Goal: Task Accomplishment & Management: Manage account settings

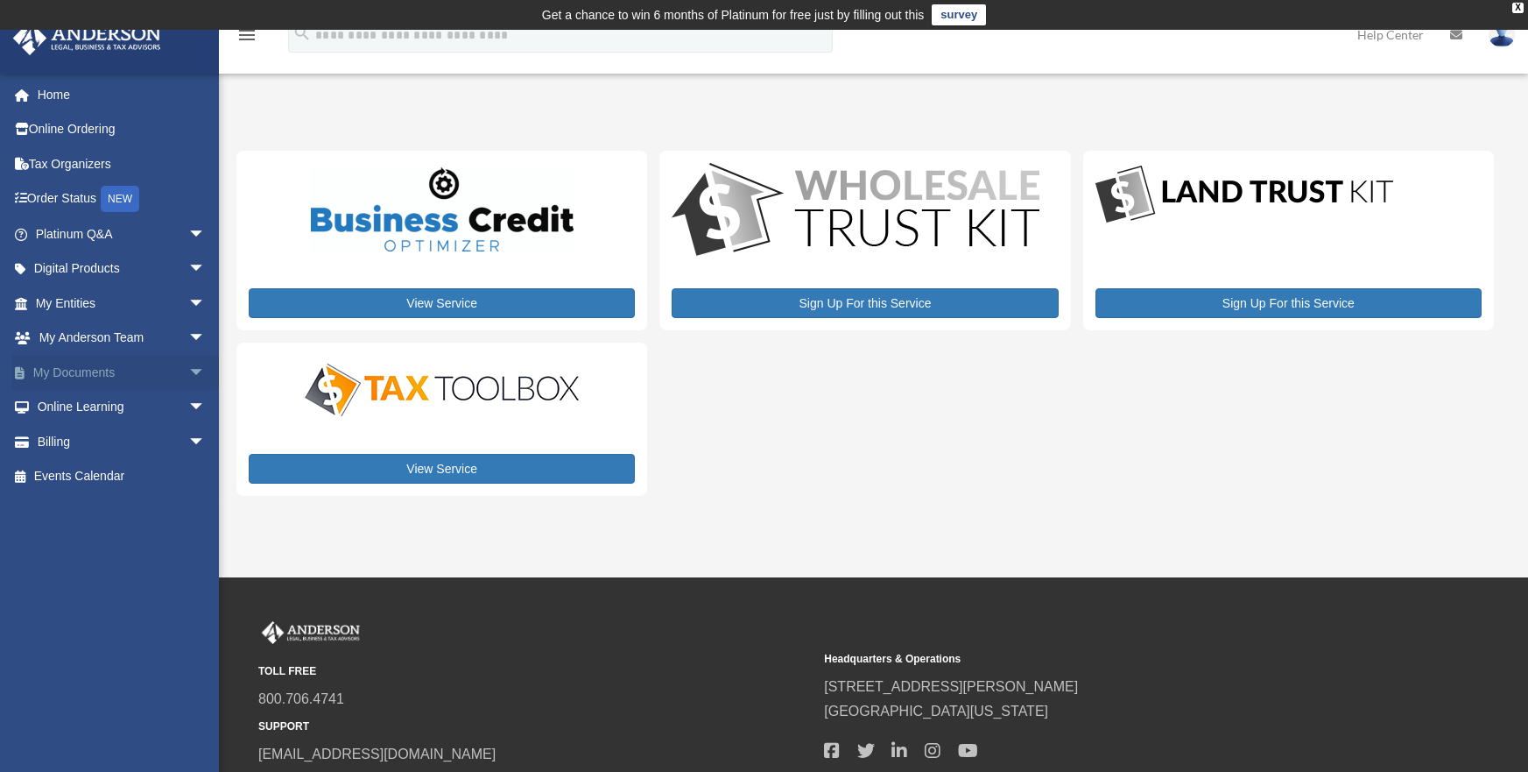
click at [188, 373] on span "arrow_drop_down" at bounding box center [205, 373] width 35 height 36
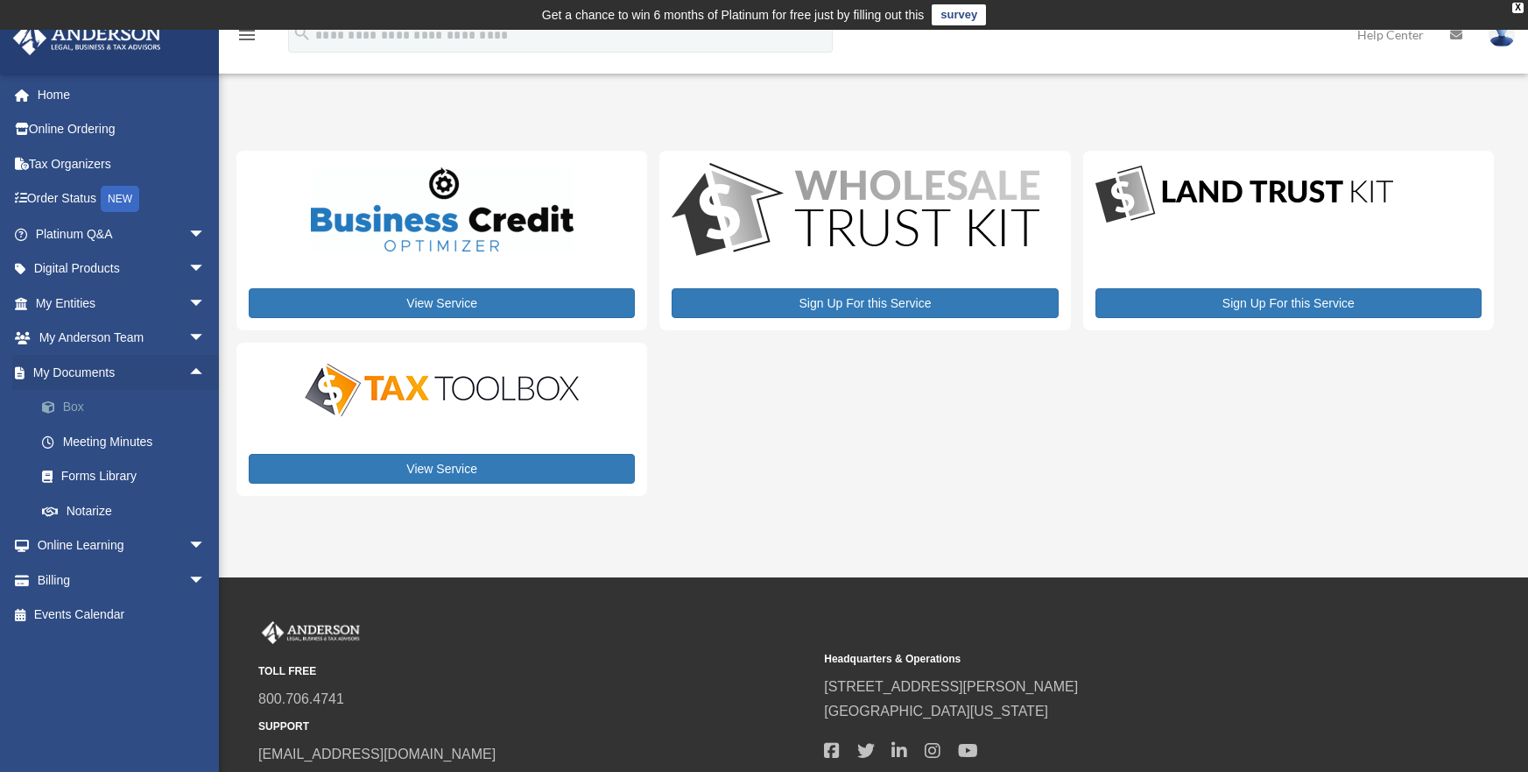
click at [79, 412] on link "Box" at bounding box center [129, 407] width 208 height 35
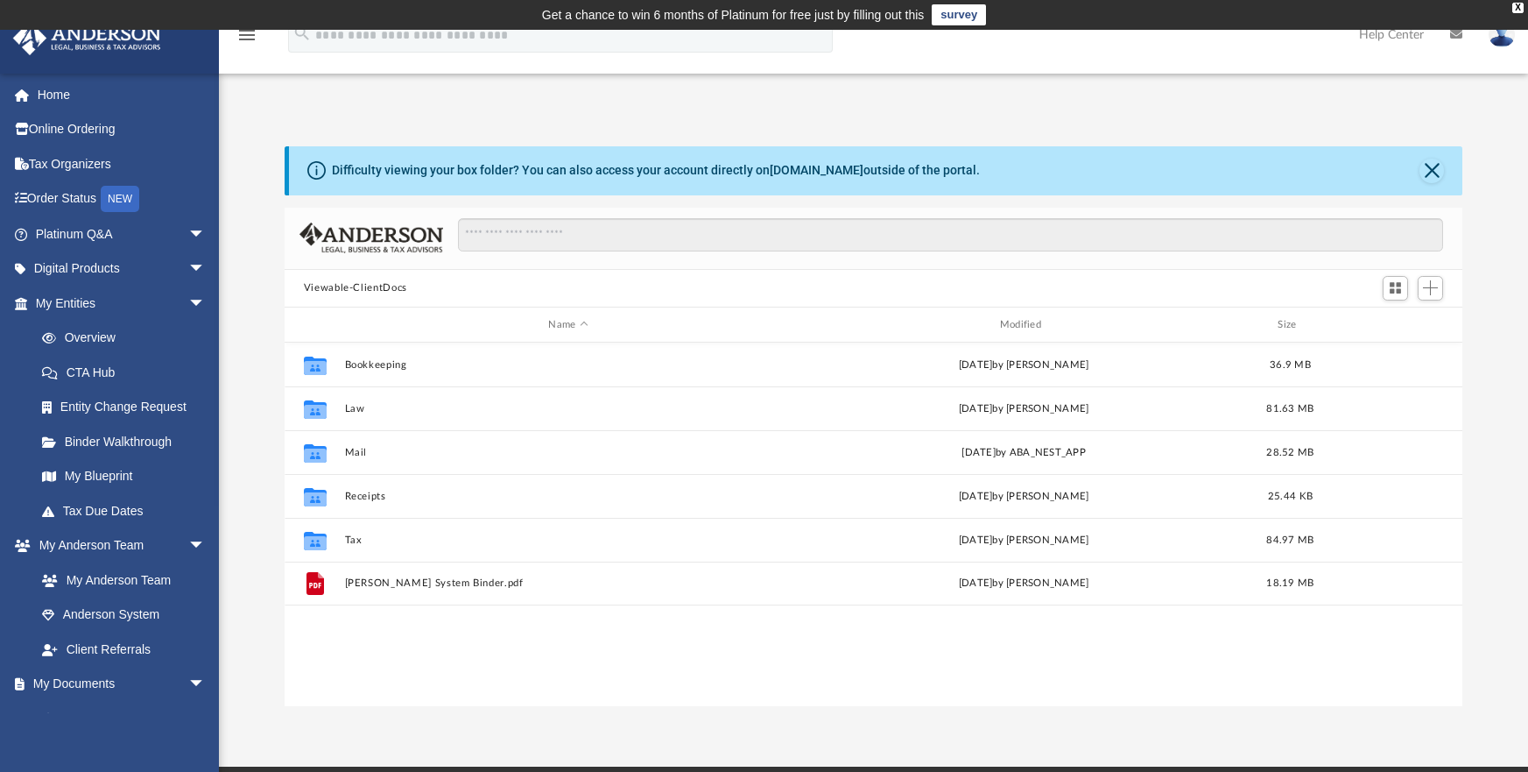
scroll to position [385, 1166]
click at [188, 540] on span "arrow_drop_down" at bounding box center [205, 546] width 35 height 36
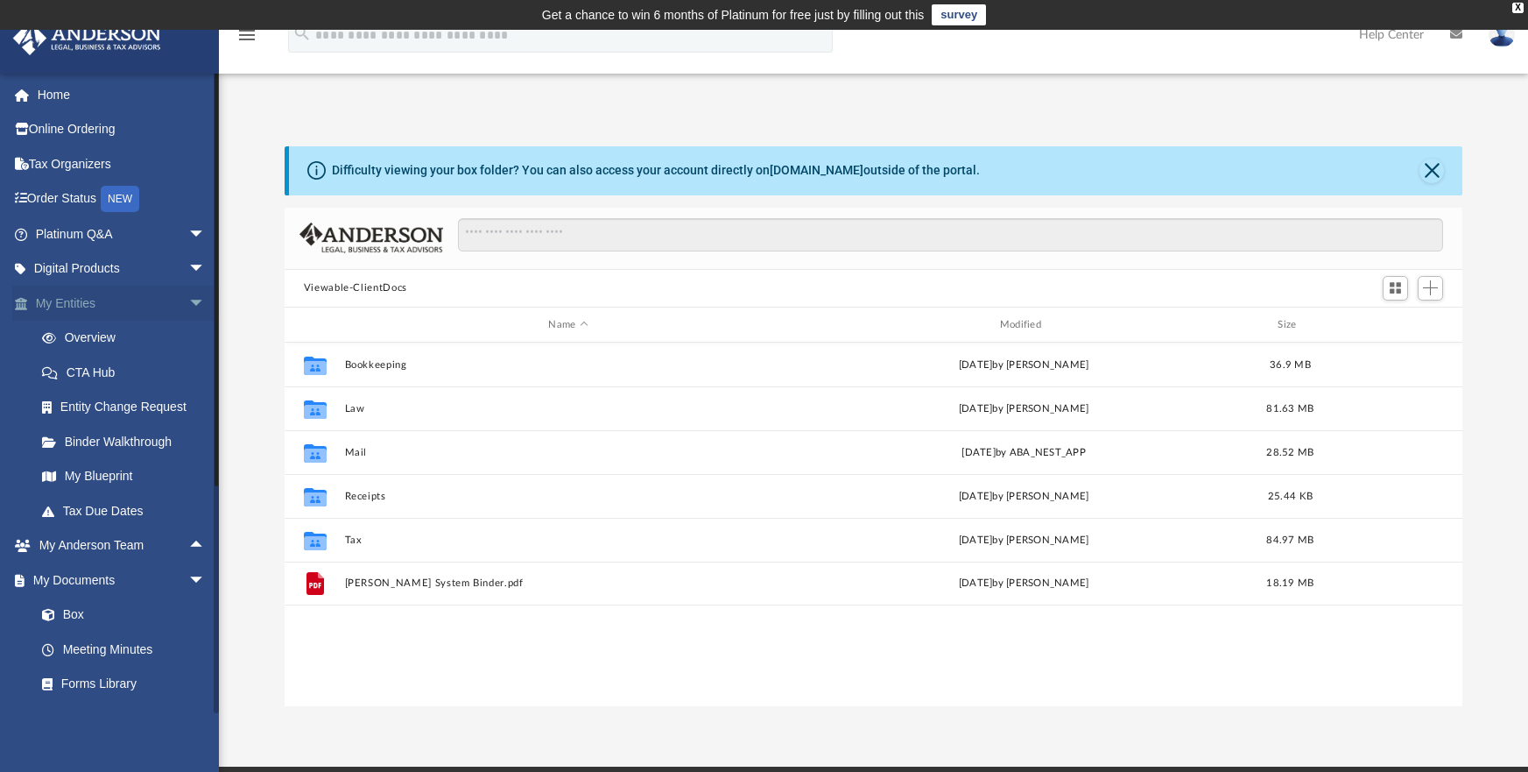
click at [188, 299] on span "arrow_drop_down" at bounding box center [205, 304] width 35 height 36
click at [188, 371] on span "arrow_drop_down" at bounding box center [205, 373] width 35 height 36
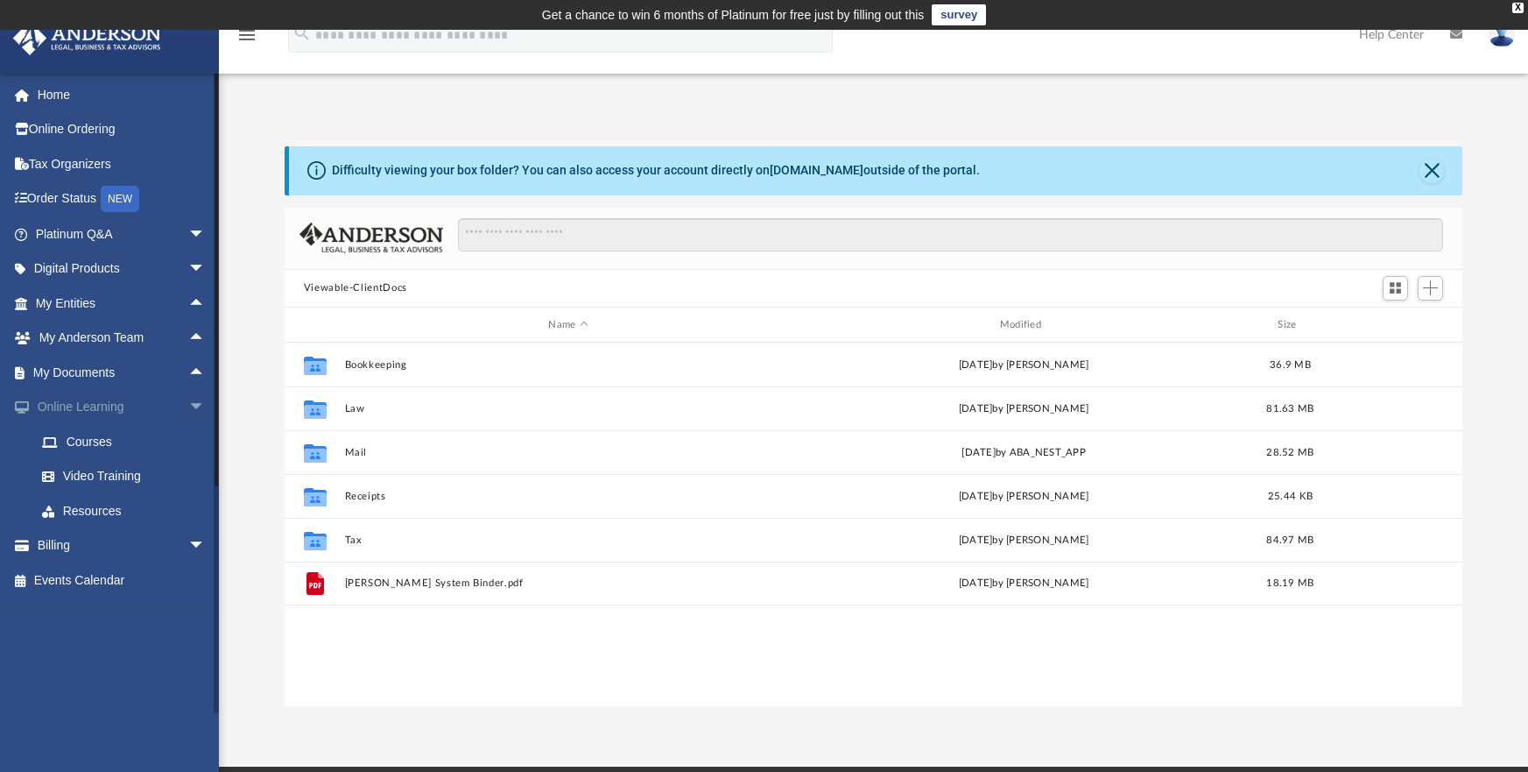
click at [188, 402] on span "arrow_drop_down" at bounding box center [205, 408] width 35 height 36
click at [188, 432] on span "arrow_drop_down" at bounding box center [205, 442] width 35 height 36
click at [103, 509] on link "Past Invoices" at bounding box center [129, 511] width 208 height 35
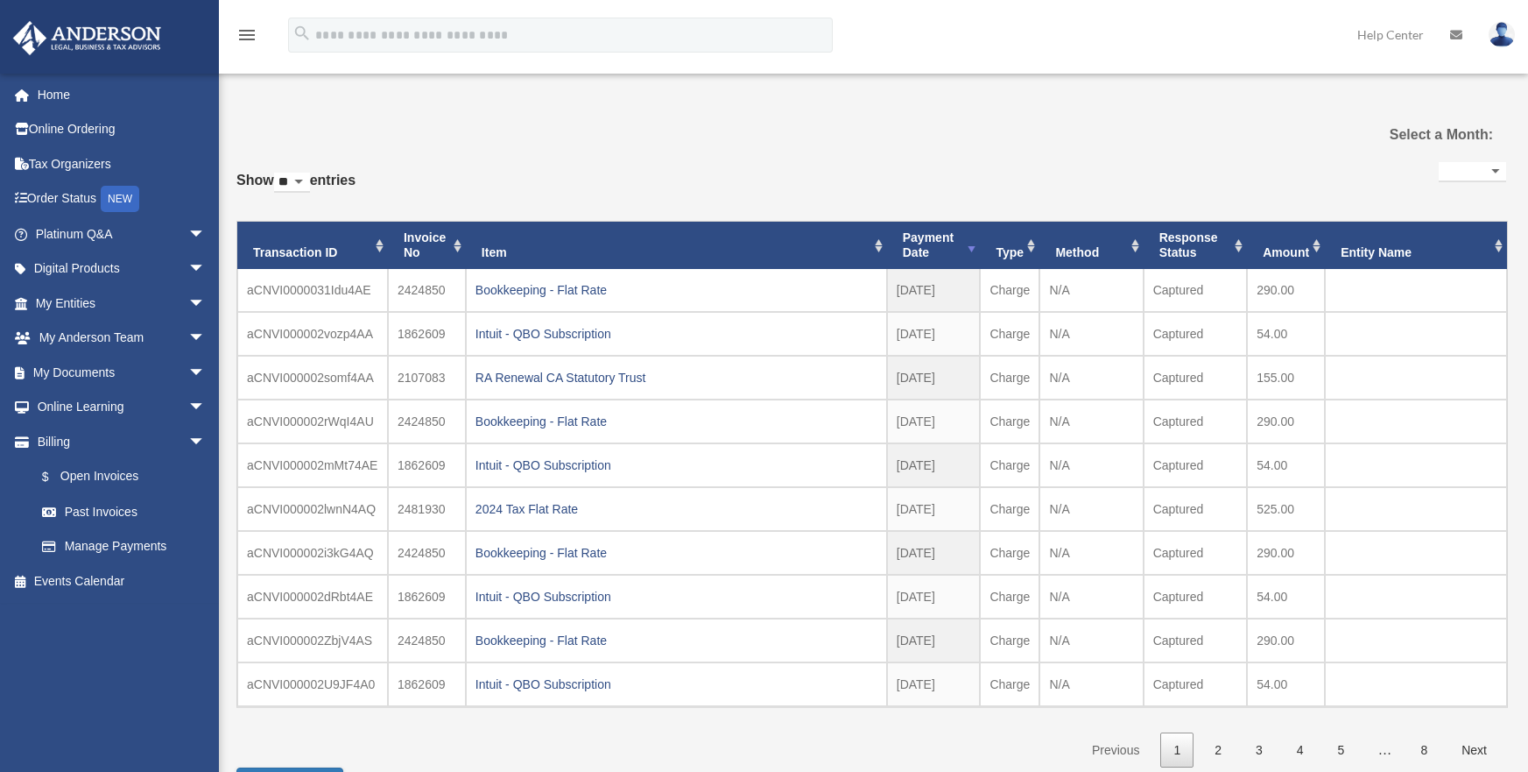
select select
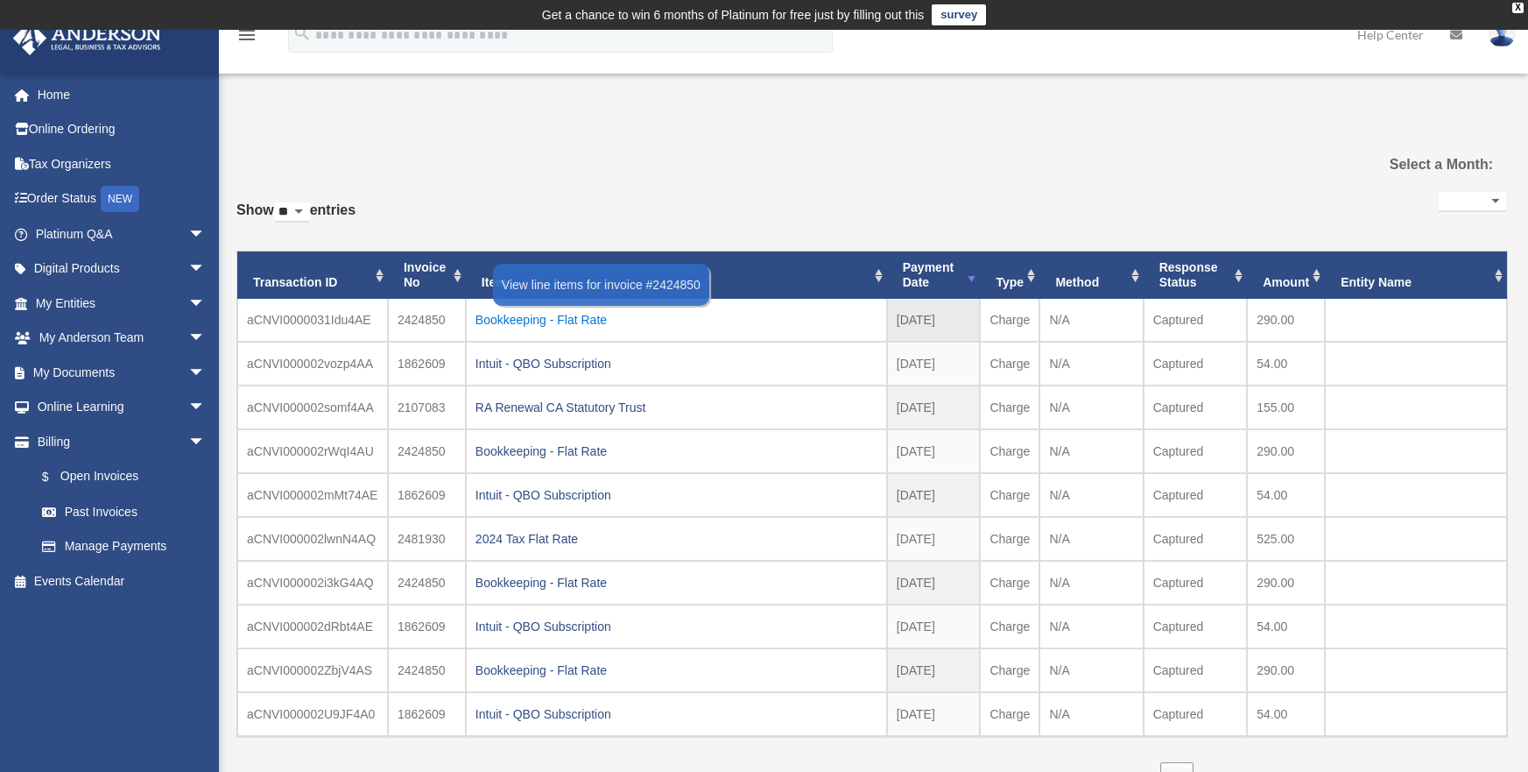
click at [508, 324] on div "Bookkeeping - Flat Rate" at bounding box center [677, 319] width 402 height 25
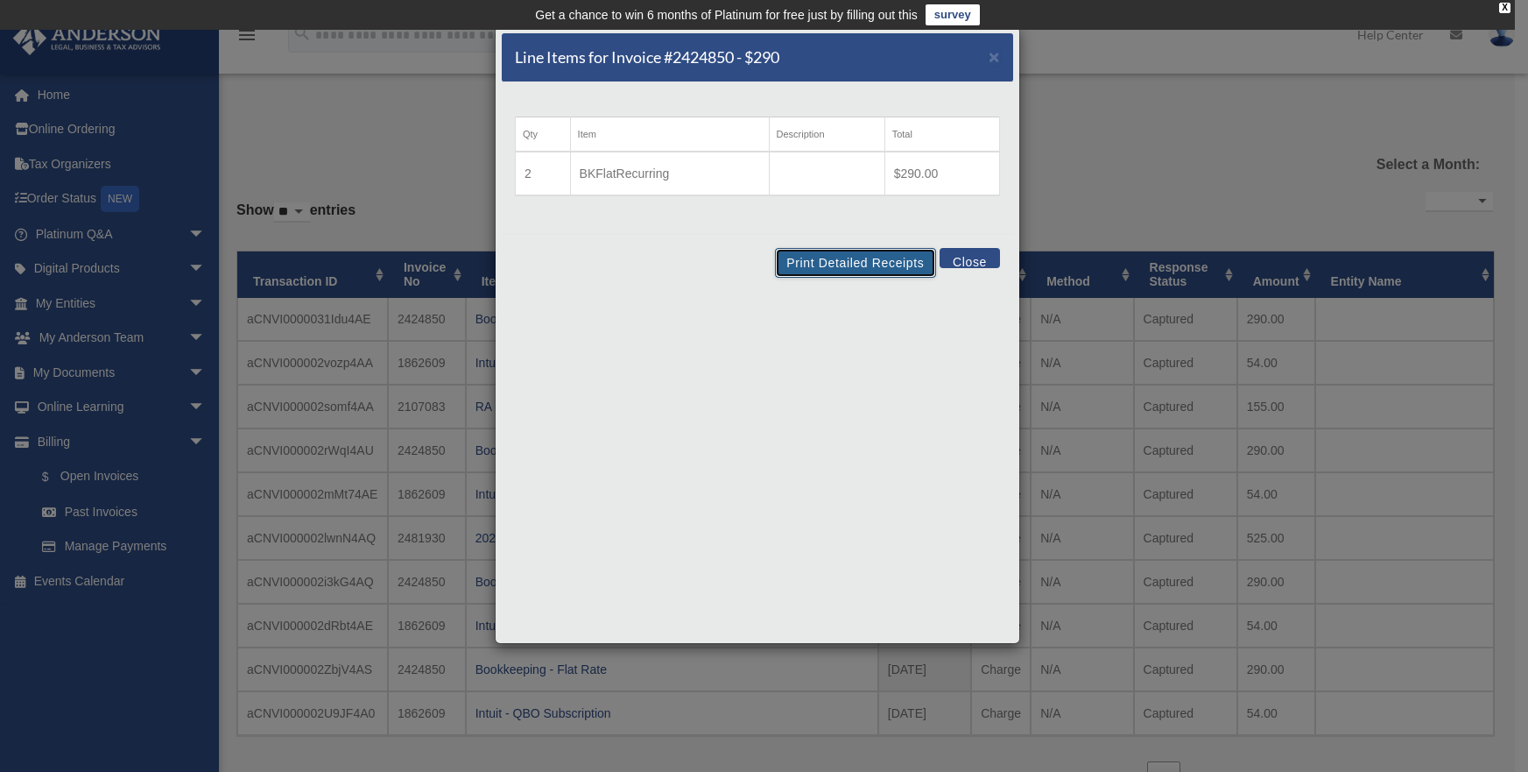
click at [845, 264] on button "Print Detailed Receipts" at bounding box center [855, 263] width 160 height 30
click at [970, 251] on button "Close" at bounding box center [970, 258] width 60 height 20
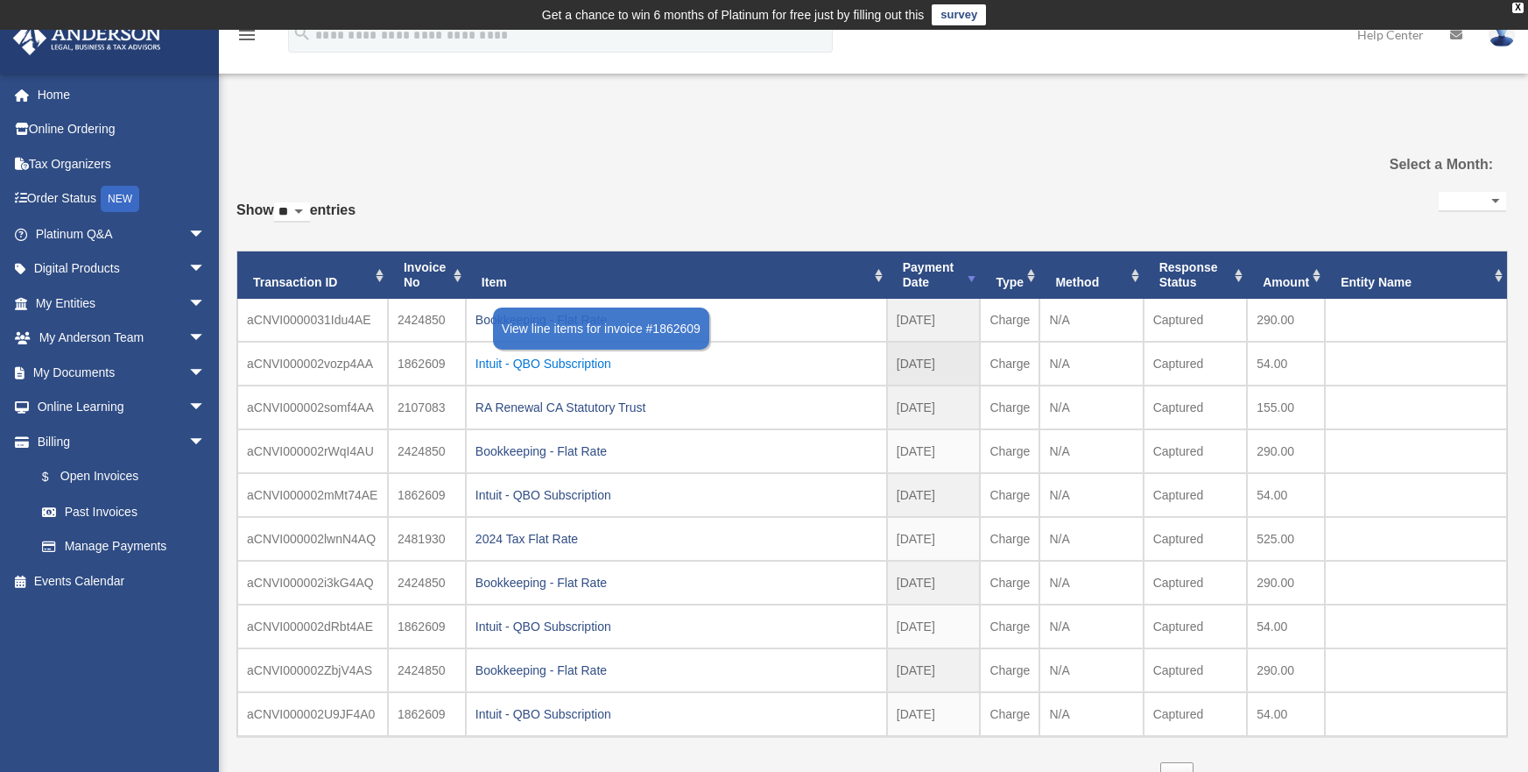
click at [611, 367] on div "Intuit - QBO Subscription" at bounding box center [677, 363] width 402 height 25
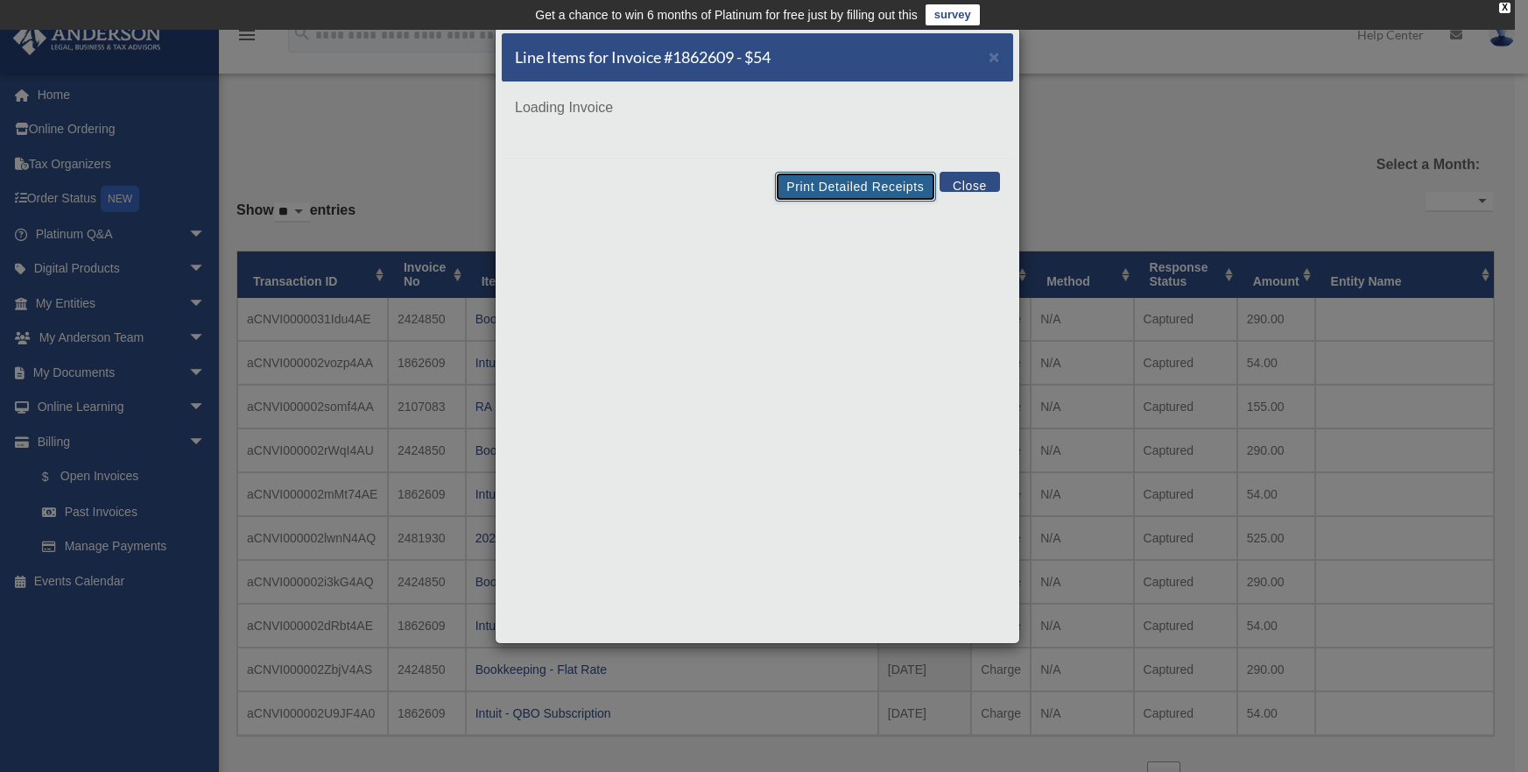
click at [865, 194] on button "Print Detailed Receipts" at bounding box center [855, 187] width 160 height 30
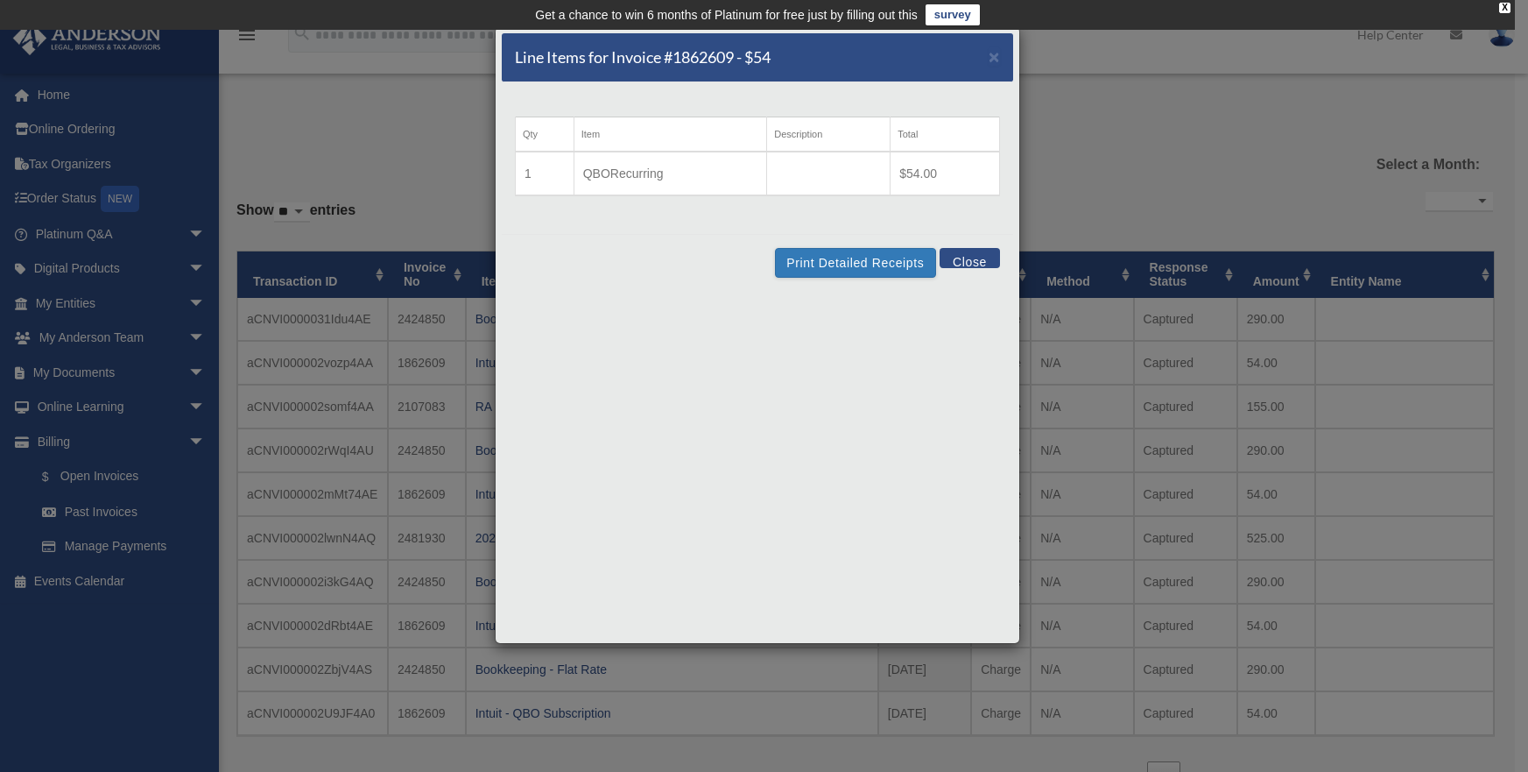
click at [978, 259] on button "Close" at bounding box center [970, 258] width 60 height 20
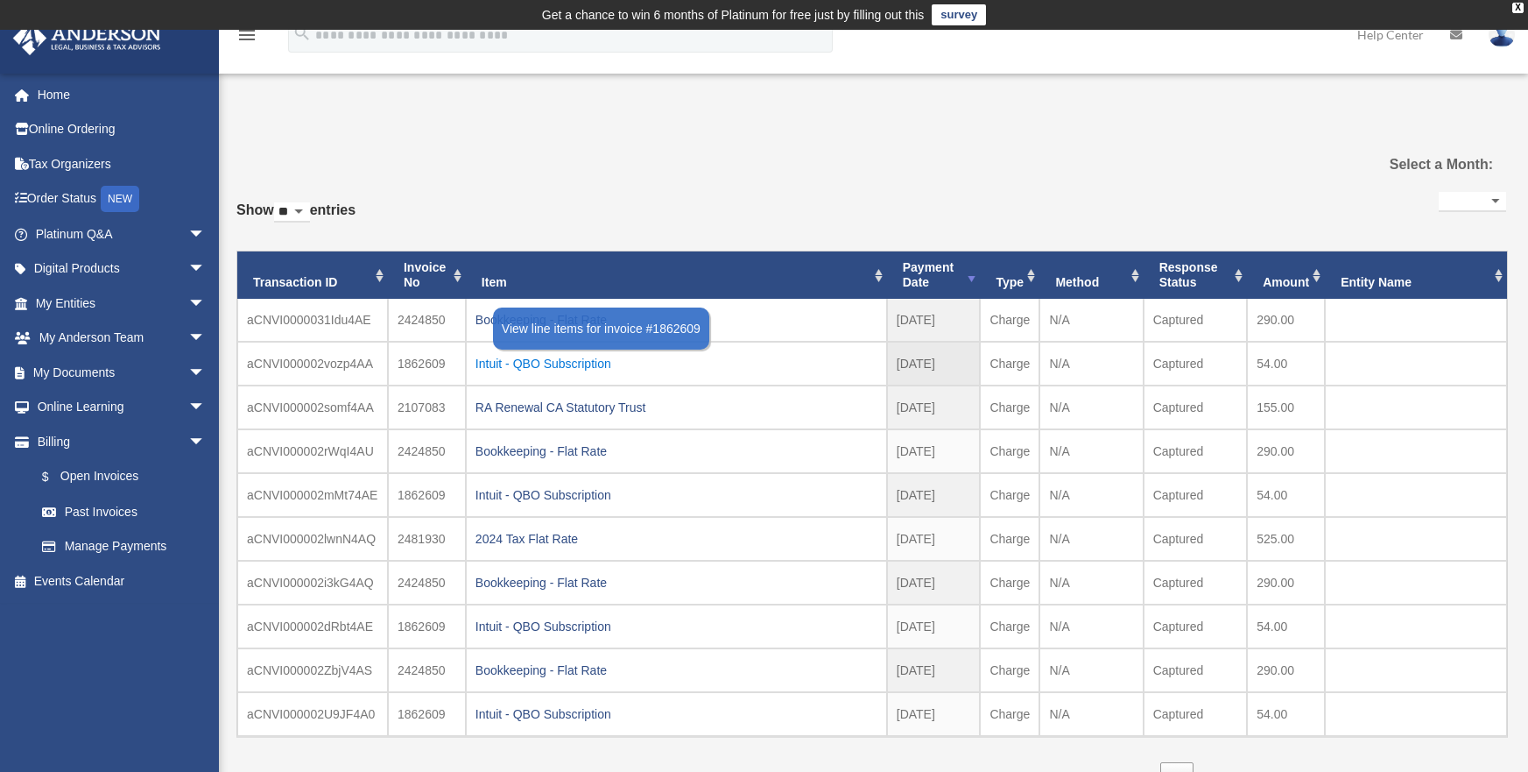
click at [513, 362] on div "Intuit - QBO Subscription" at bounding box center [677, 363] width 402 height 25
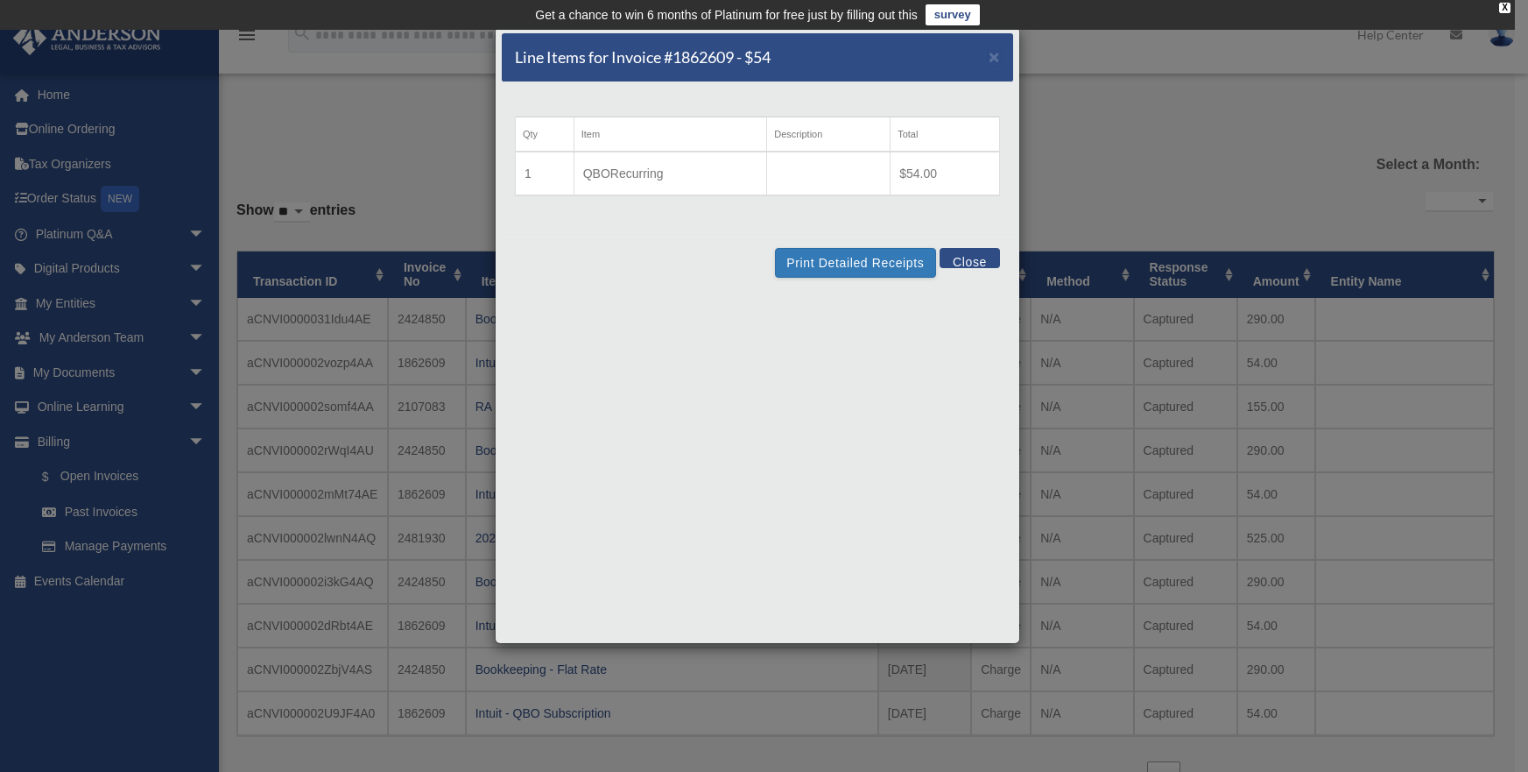
click at [888, 196] on table "Qty Item Description Total 1 QBORecurring $54.00" at bounding box center [757, 156] width 485 height 80
click at [858, 251] on button "Print Detailed Receipts" at bounding box center [855, 263] width 160 height 30
click at [984, 258] on button "Close" at bounding box center [970, 258] width 60 height 20
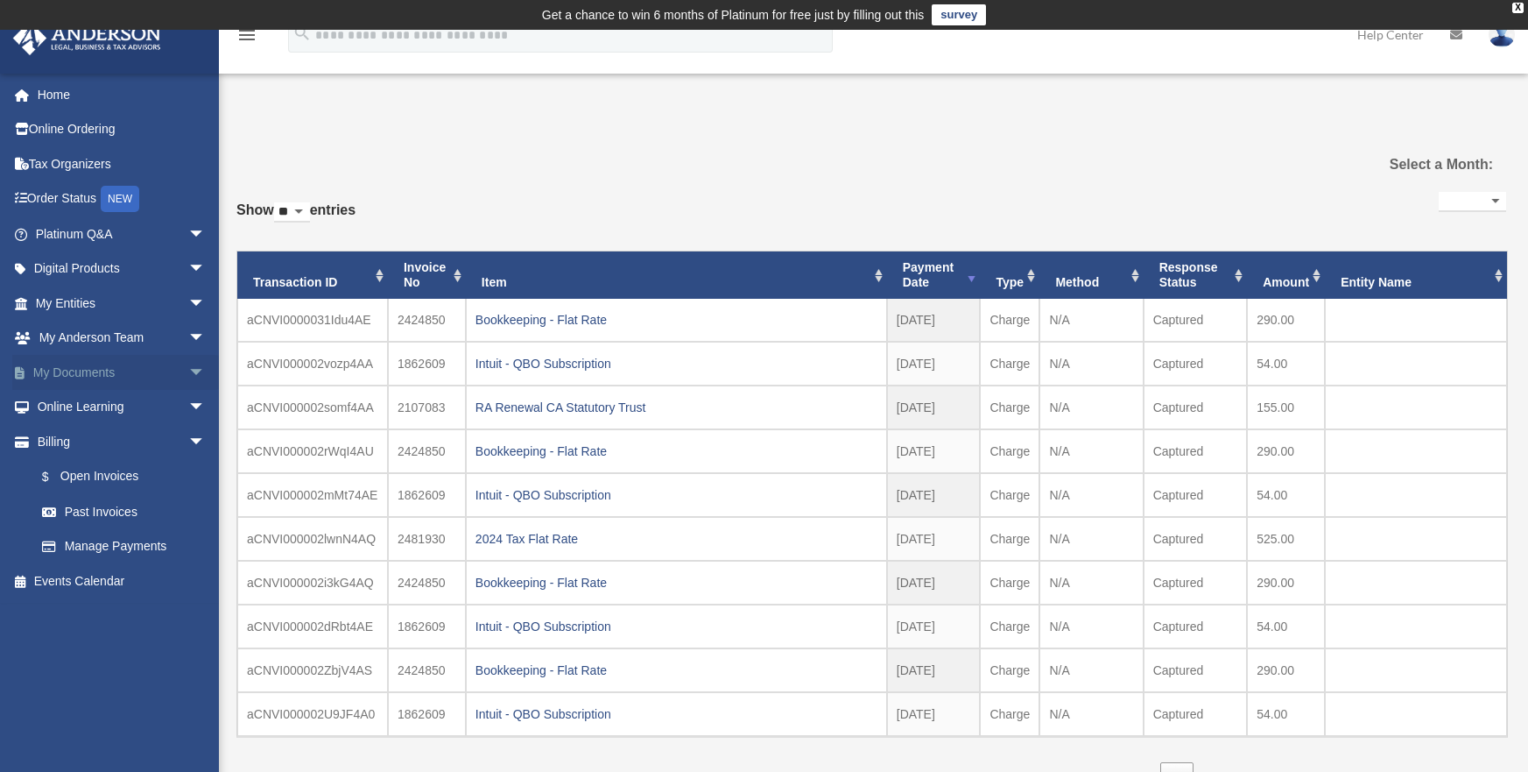
click at [188, 370] on span "arrow_drop_down" at bounding box center [205, 373] width 35 height 36
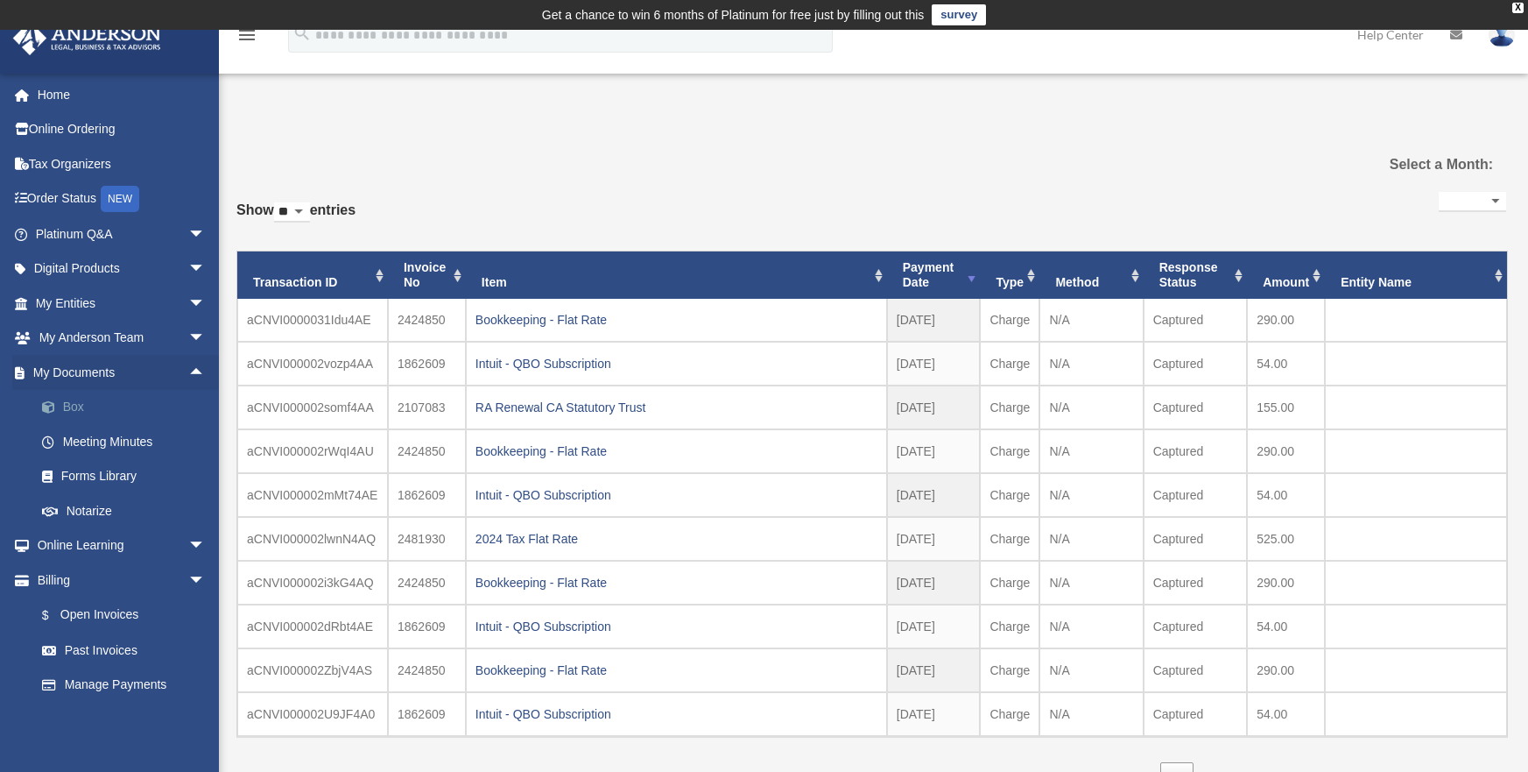
click at [70, 407] on link "Box" at bounding box center [129, 407] width 208 height 35
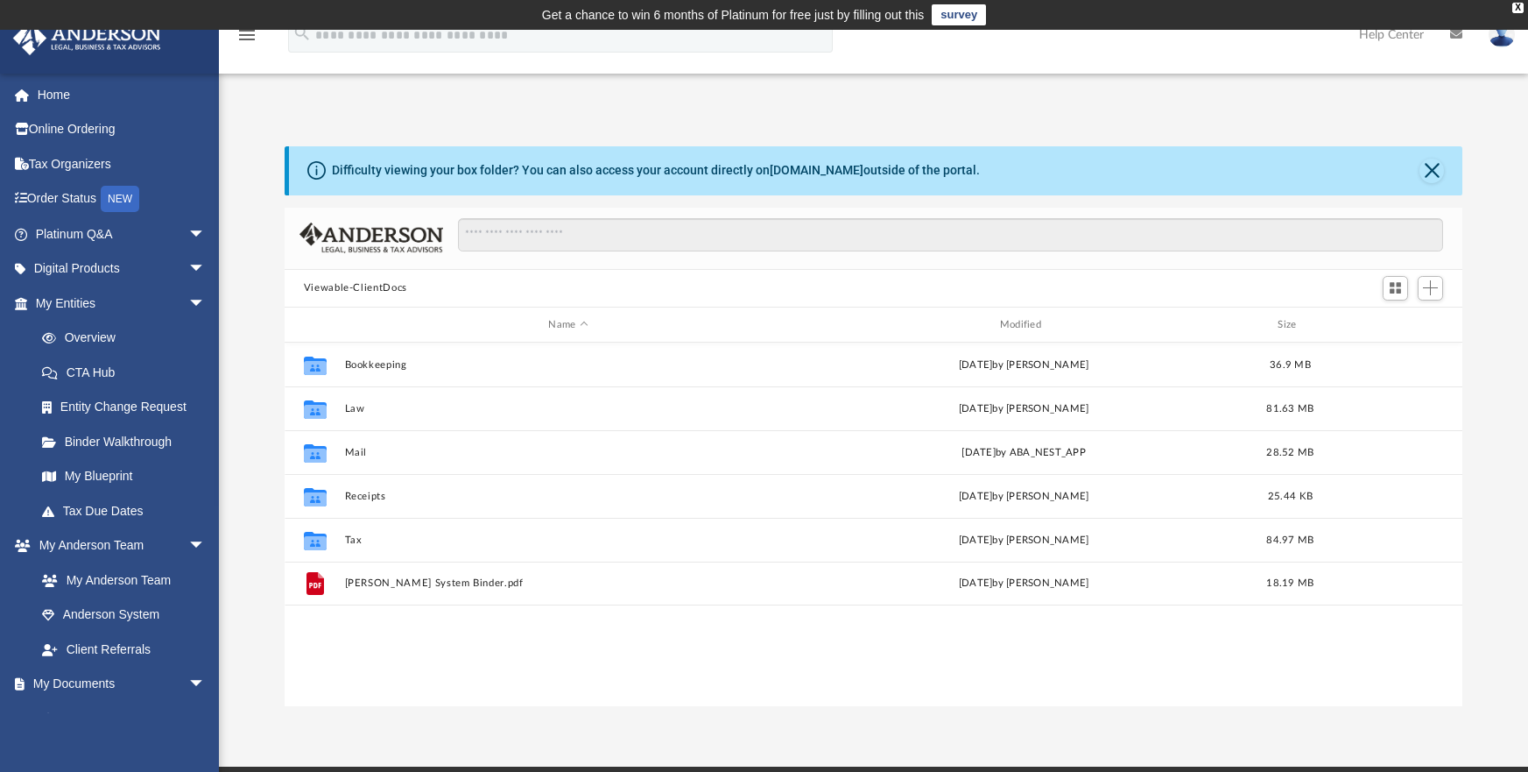
scroll to position [13, 15]
